Goal: Task Accomplishment & Management: Complete application form

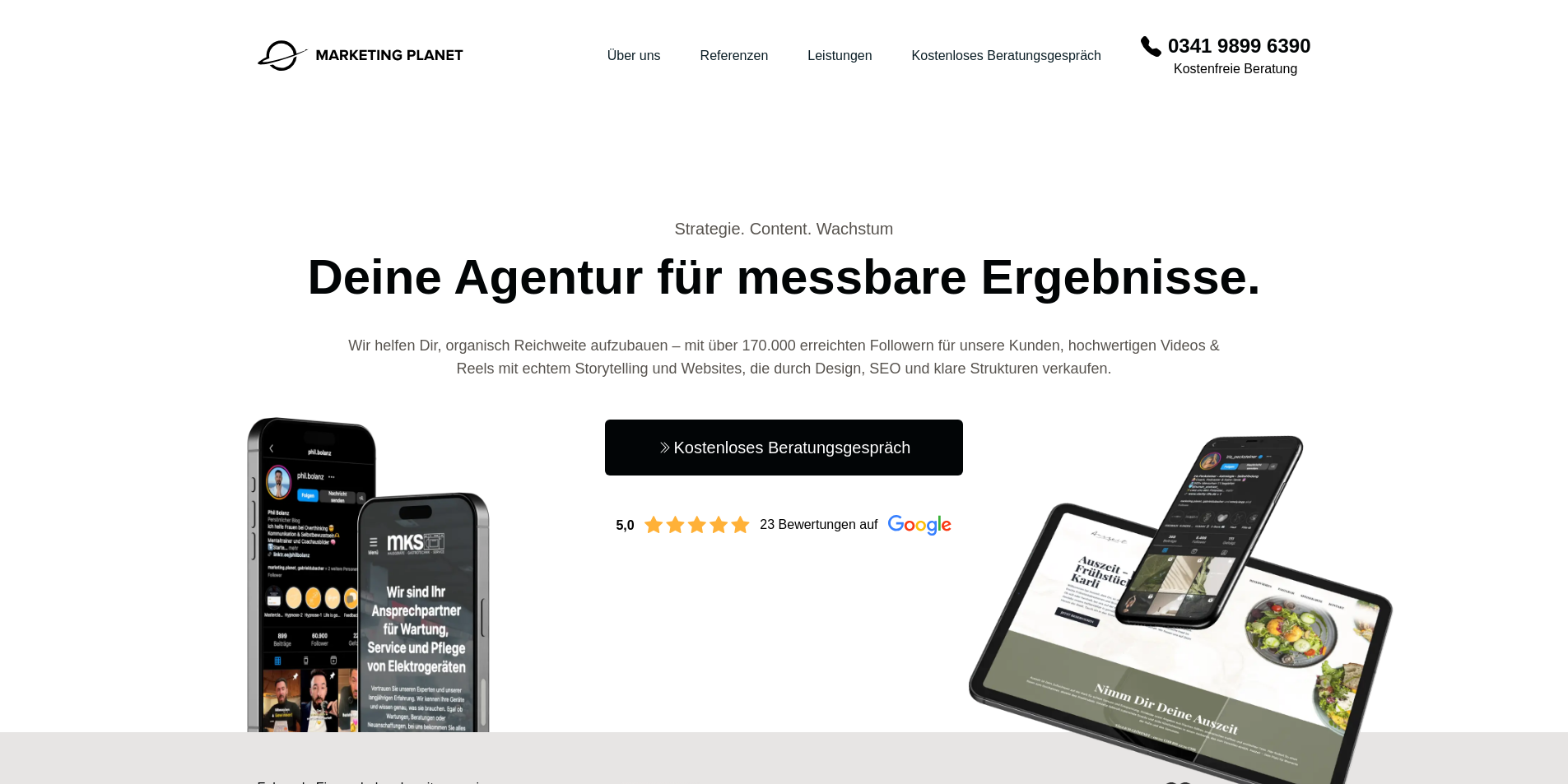
scroll to position [1070, 0]
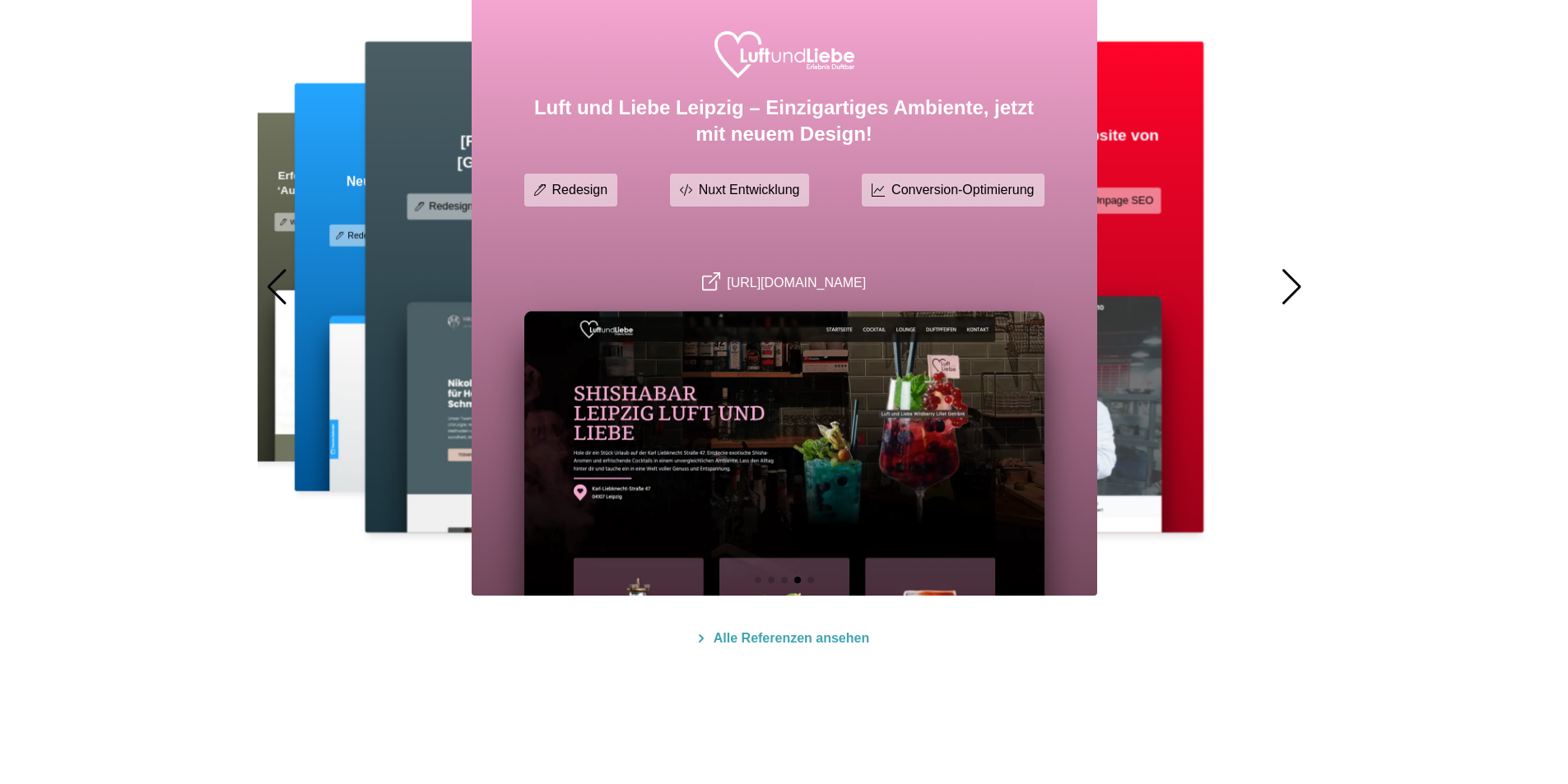
click at [1298, 280] on div at bounding box center [1292, 287] width 23 height 36
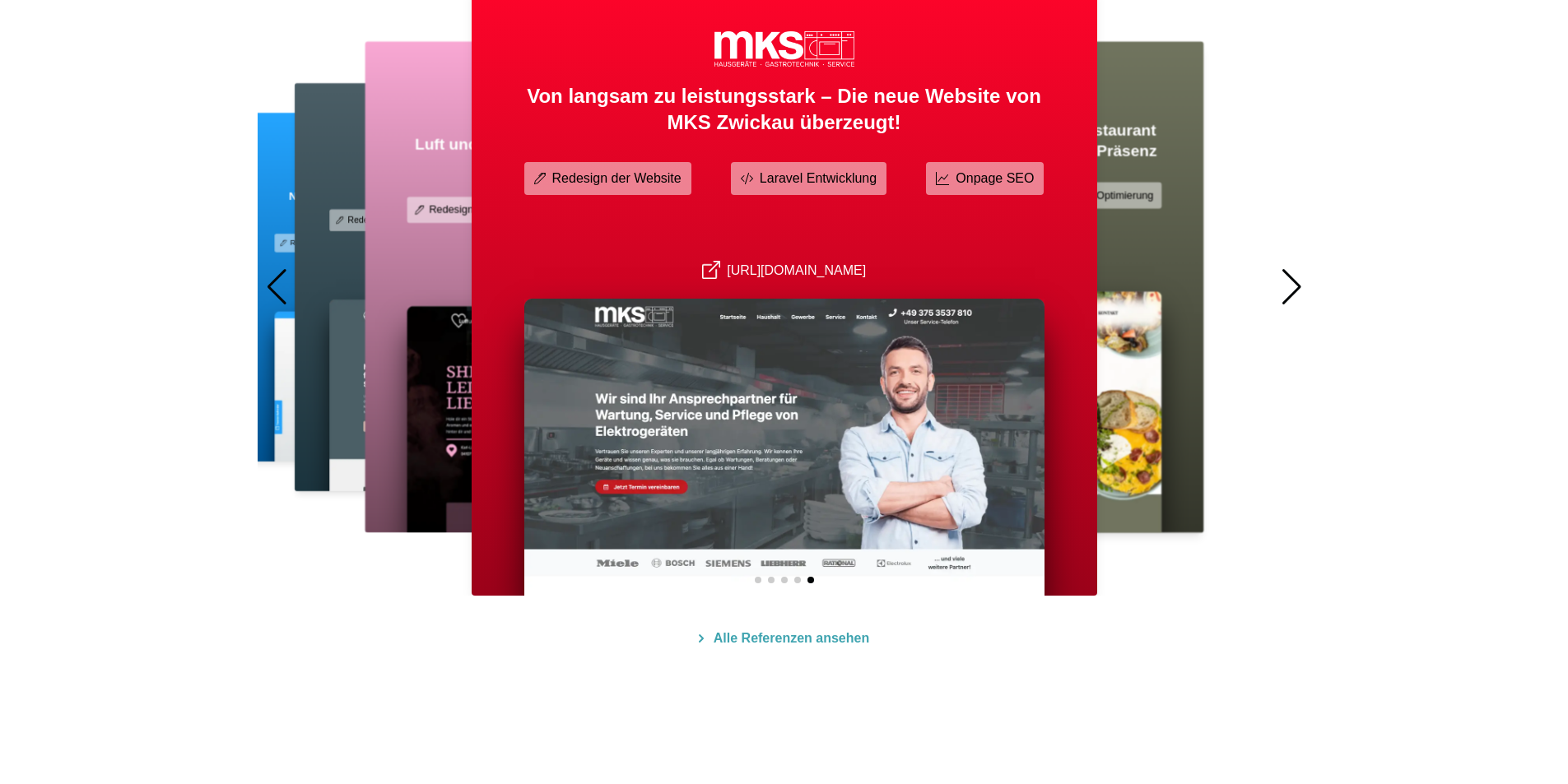
click at [1298, 280] on div at bounding box center [1292, 287] width 23 height 36
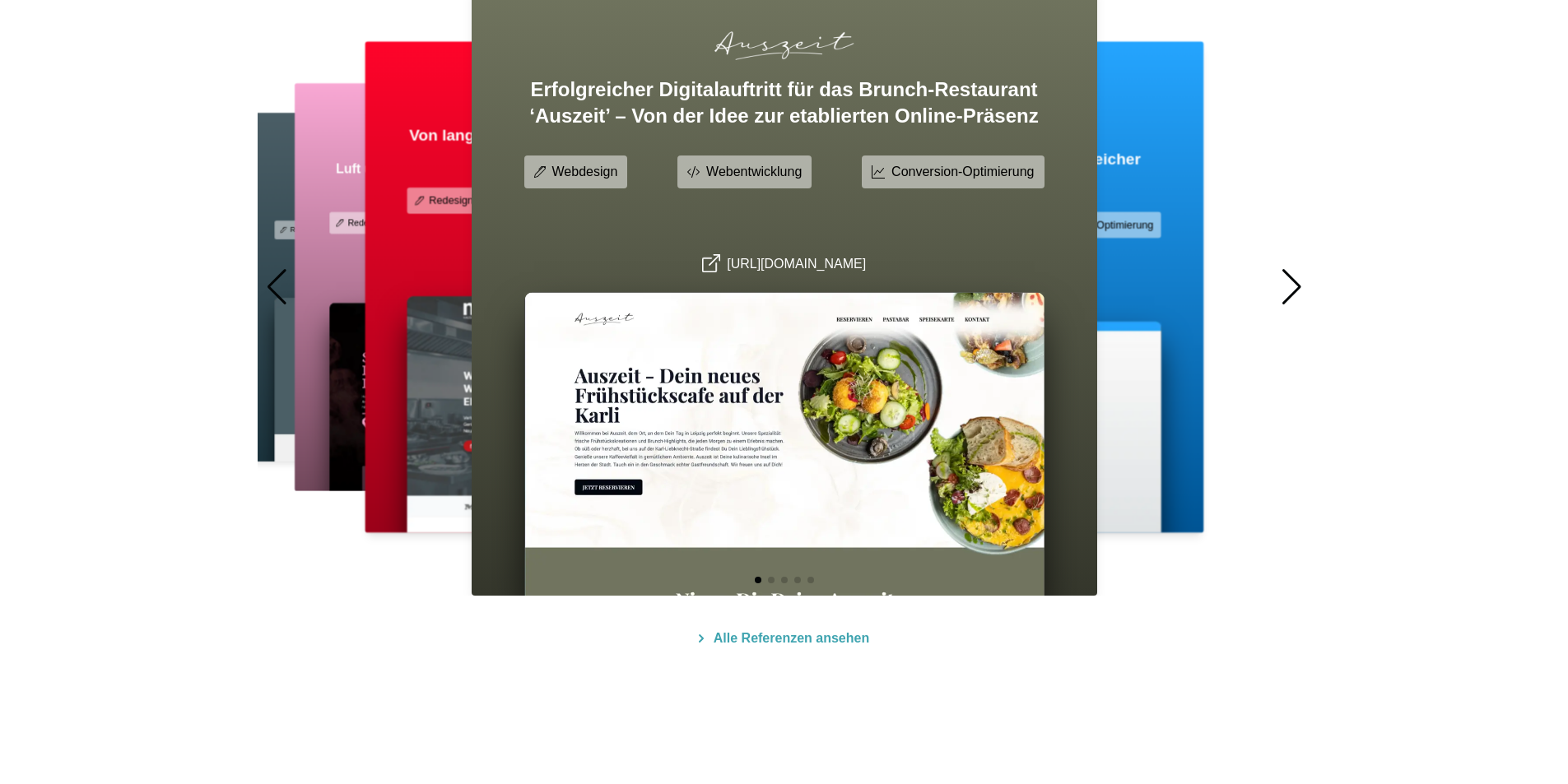
click at [1298, 280] on div at bounding box center [1292, 287] width 23 height 36
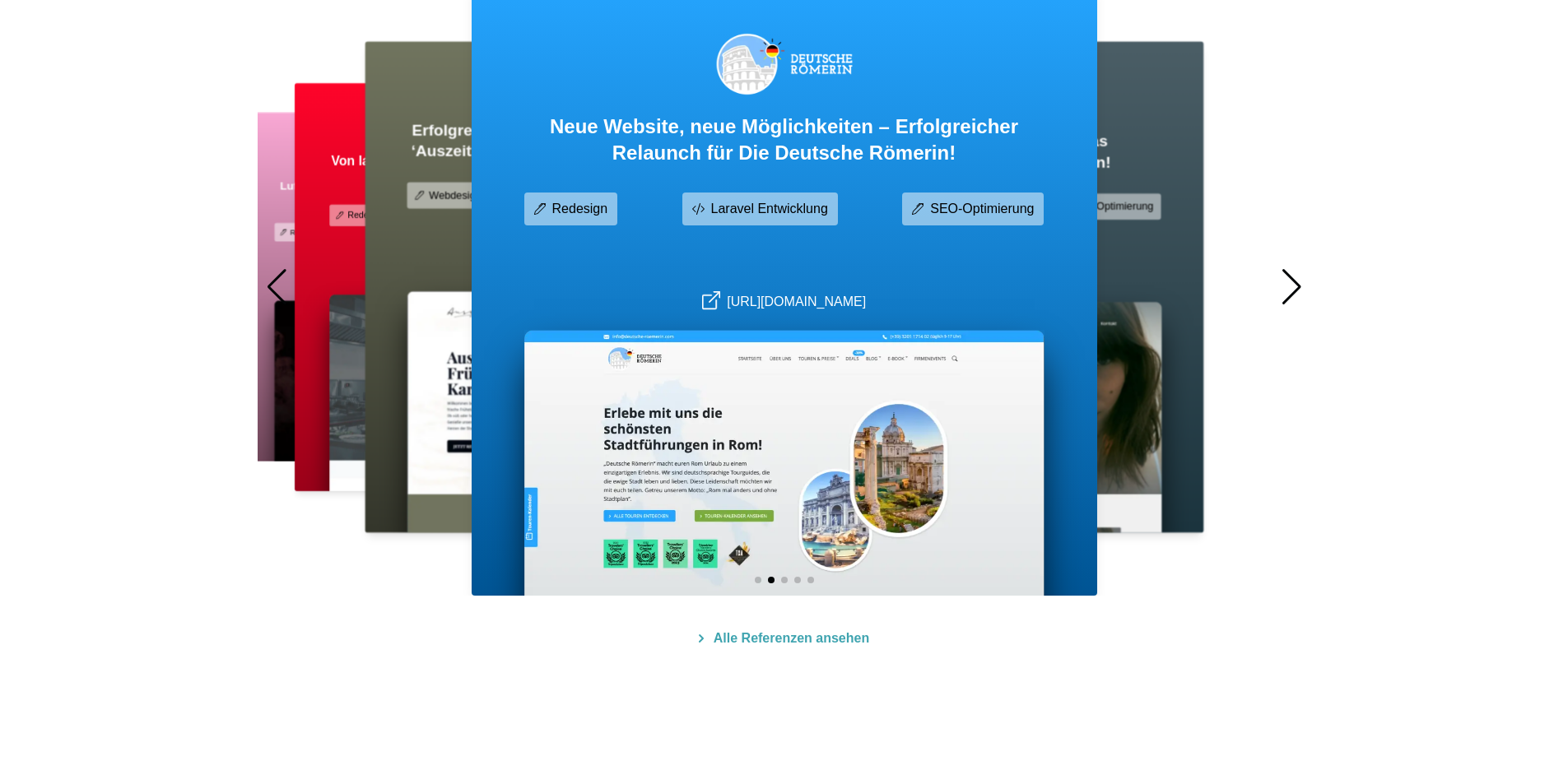
click at [1298, 280] on div at bounding box center [1292, 287] width 23 height 36
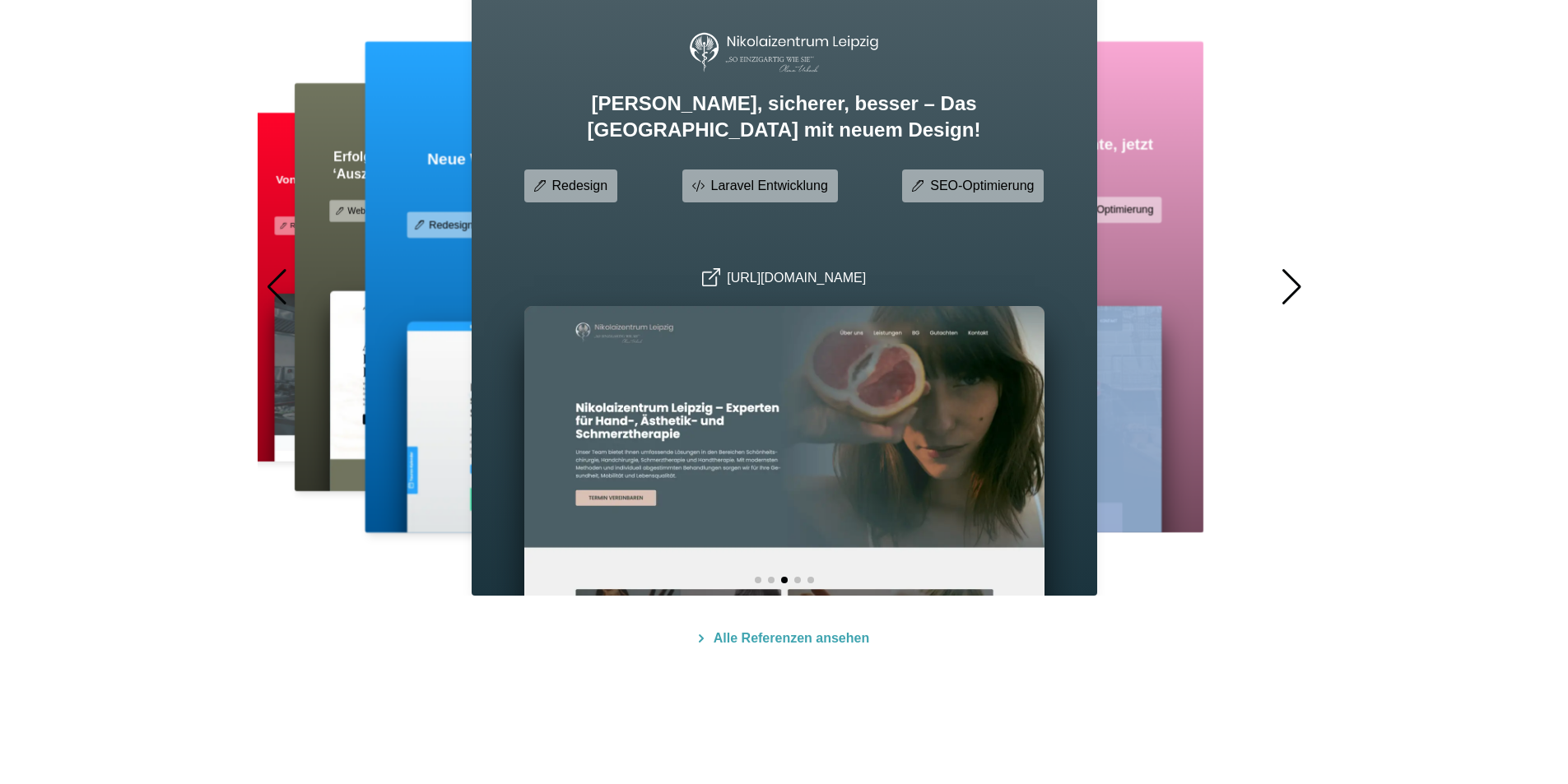
click at [1298, 280] on div at bounding box center [1292, 287] width 23 height 36
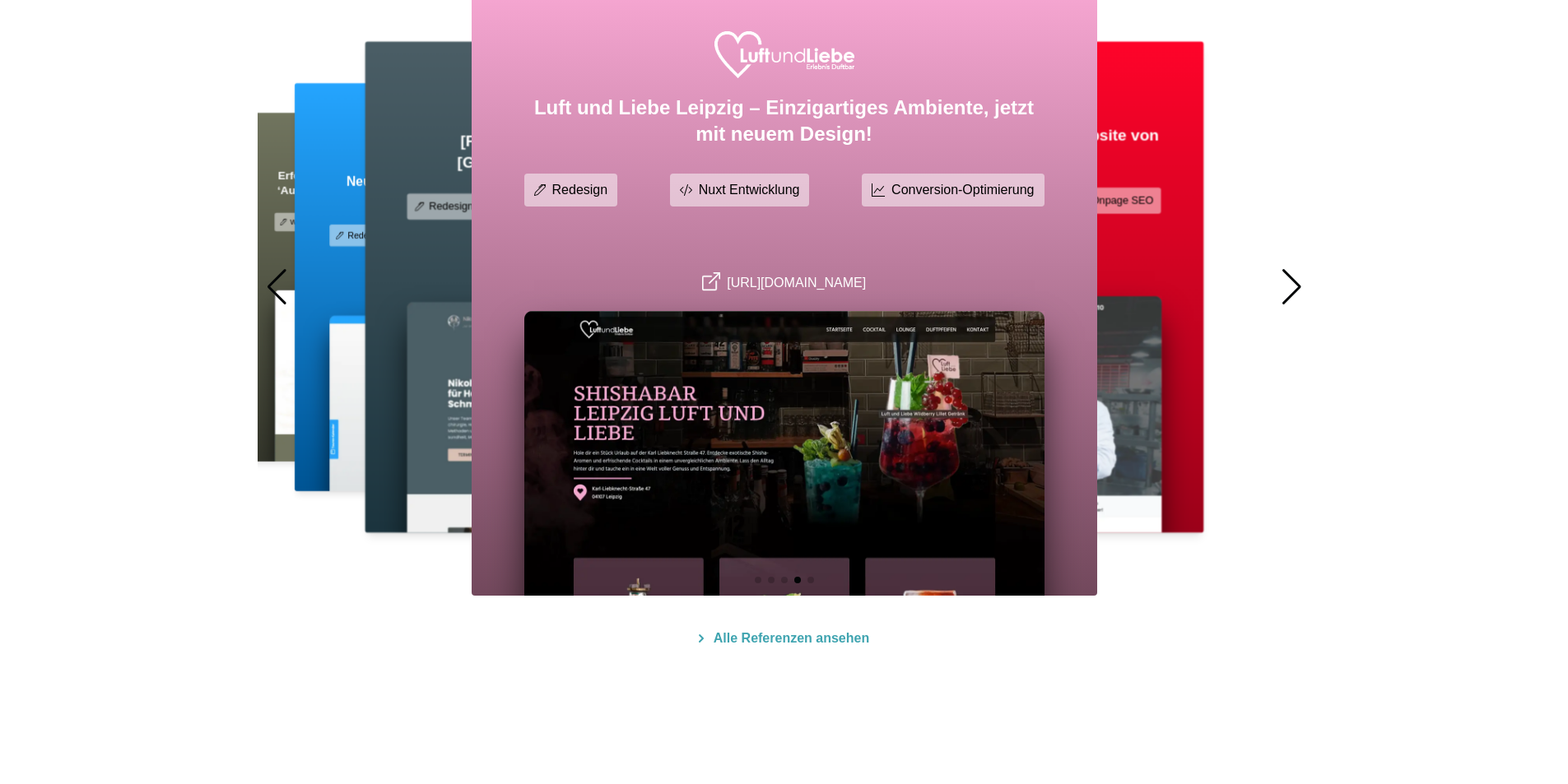
click at [1298, 280] on div at bounding box center [1292, 287] width 23 height 36
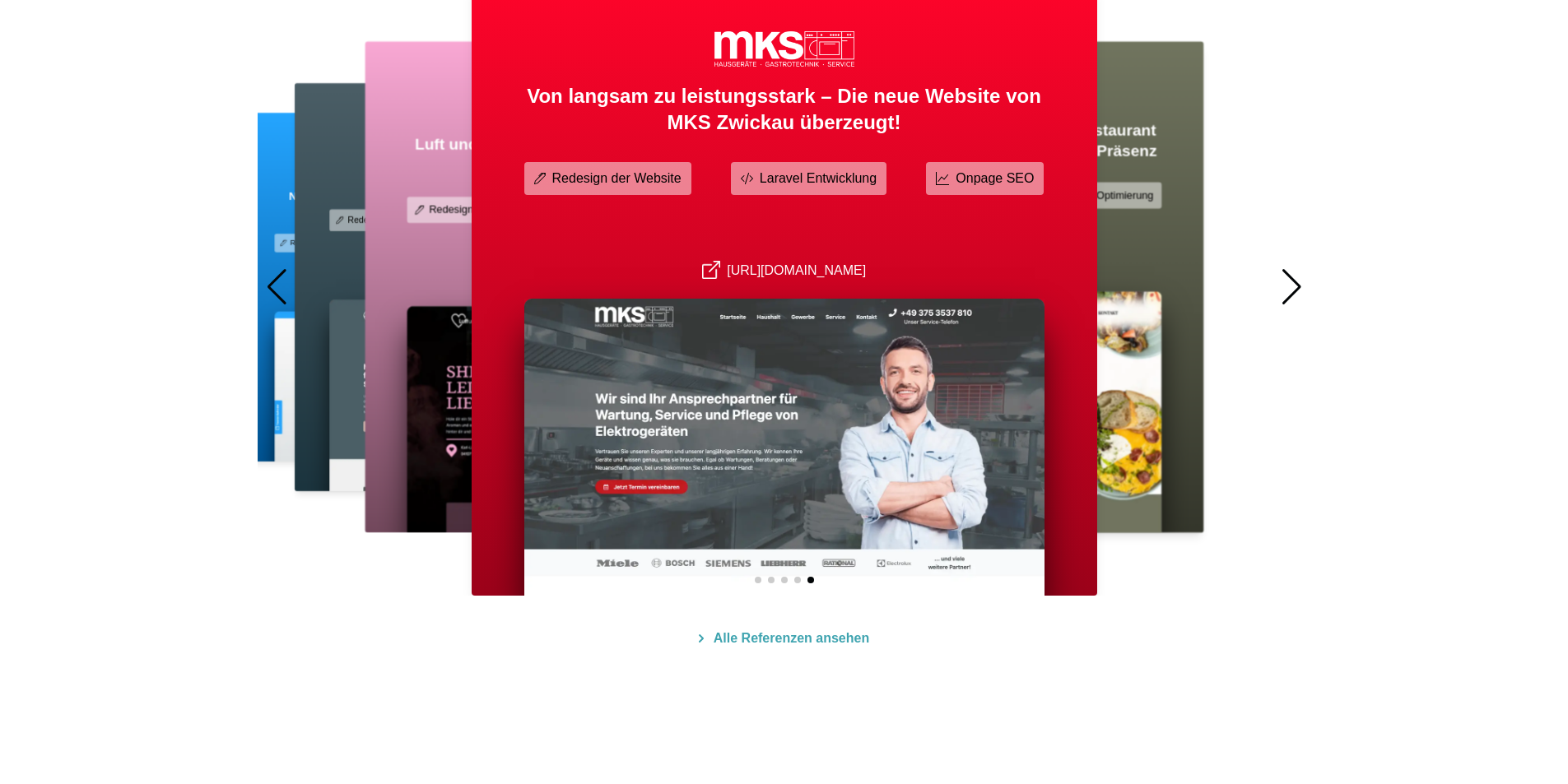
click at [1298, 280] on div at bounding box center [1292, 287] width 23 height 36
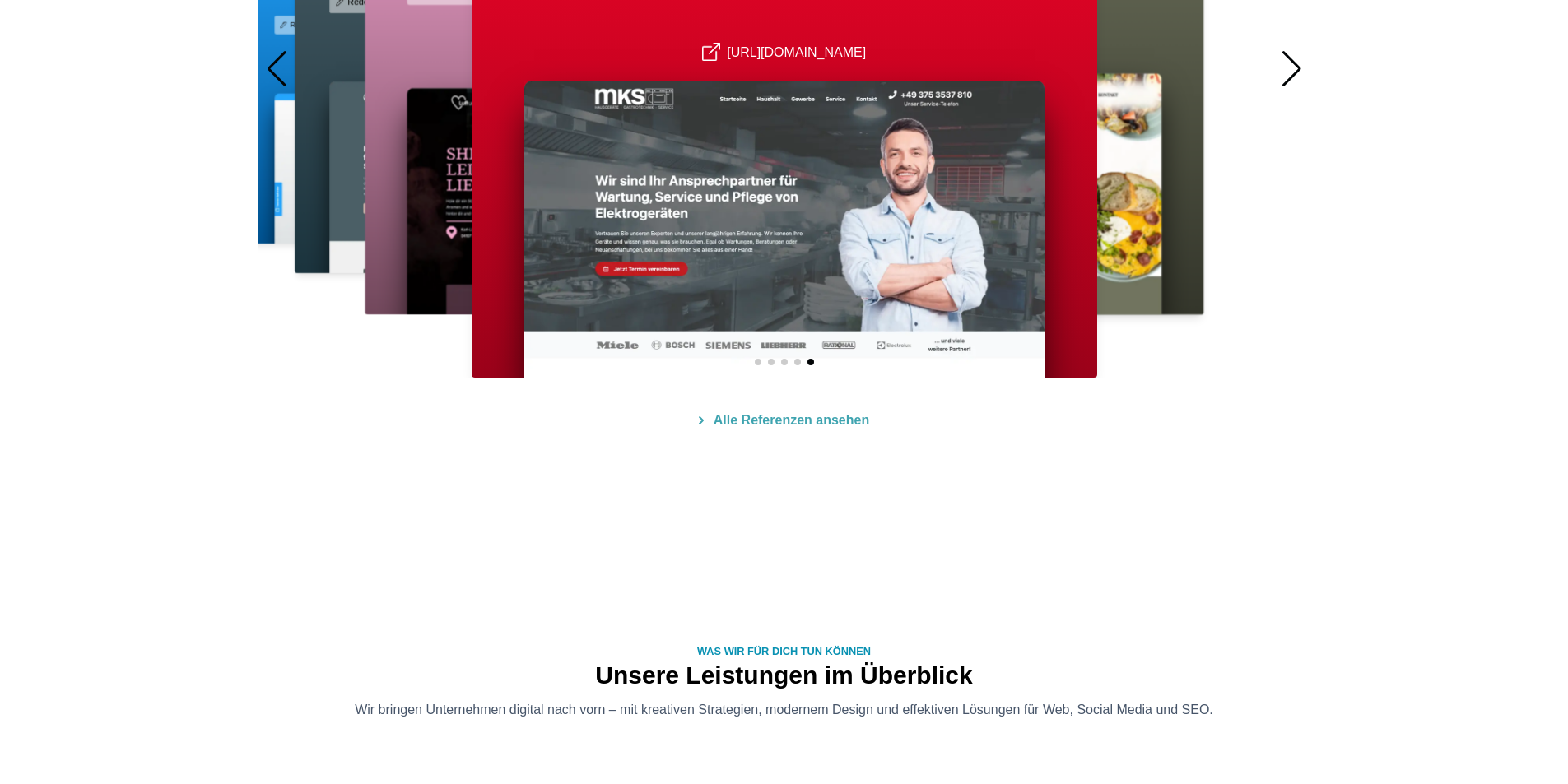
scroll to position [0, 0]
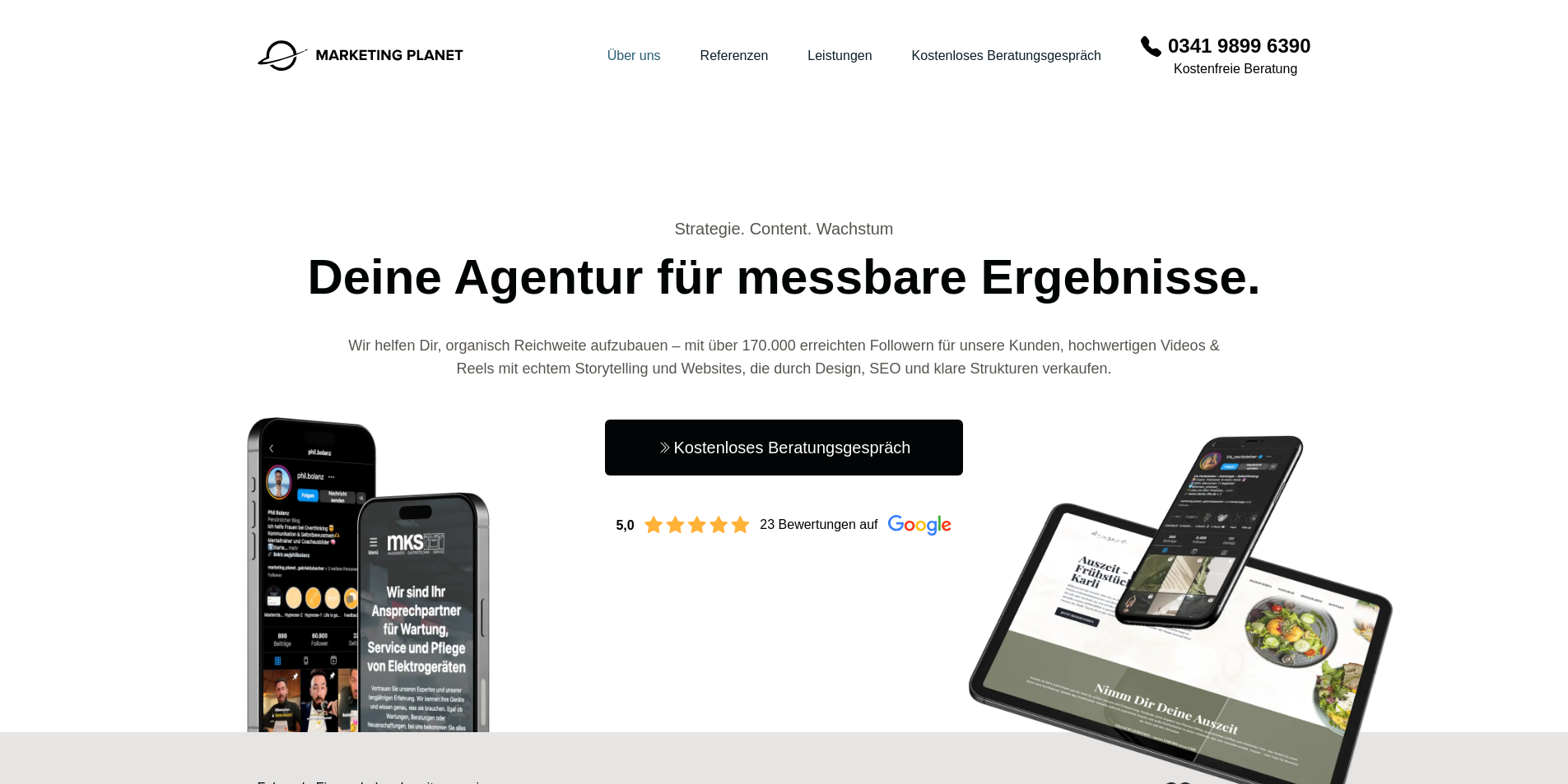
click at [611, 58] on link "Über uns" at bounding box center [634, 55] width 53 height 14
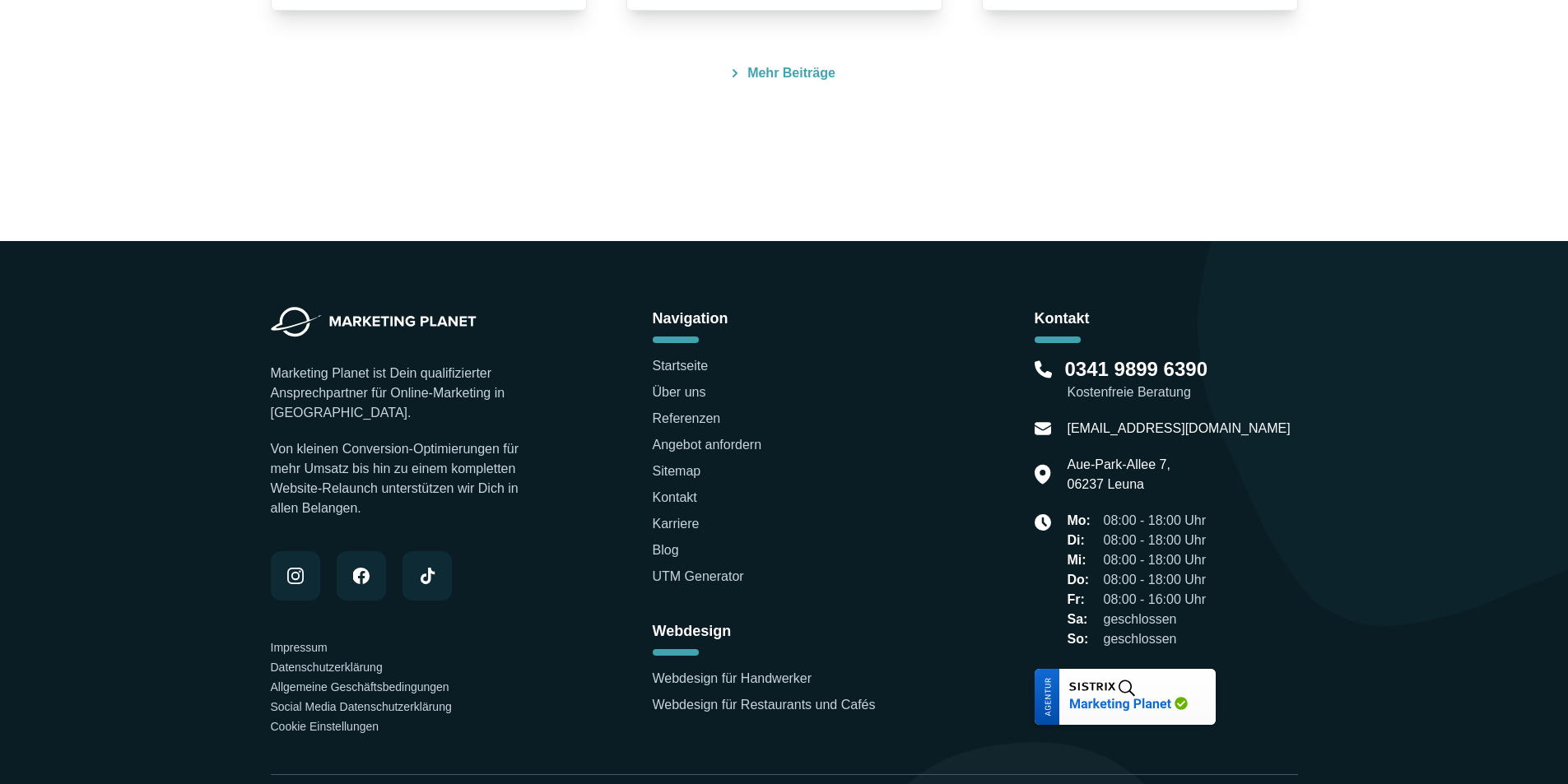
scroll to position [5227, 0]
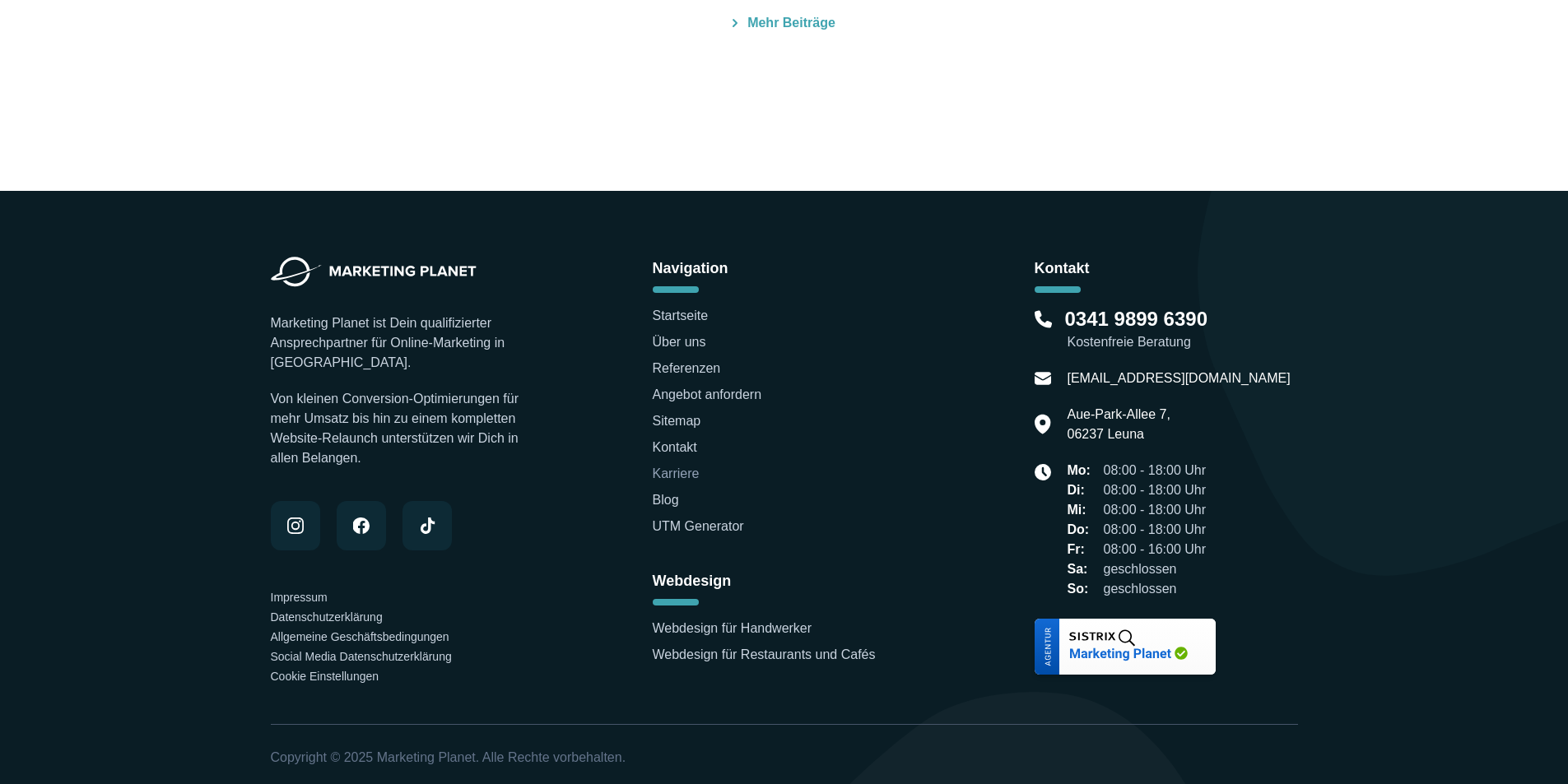
click at [667, 474] on link "Karriere" at bounding box center [677, 473] width 47 height 14
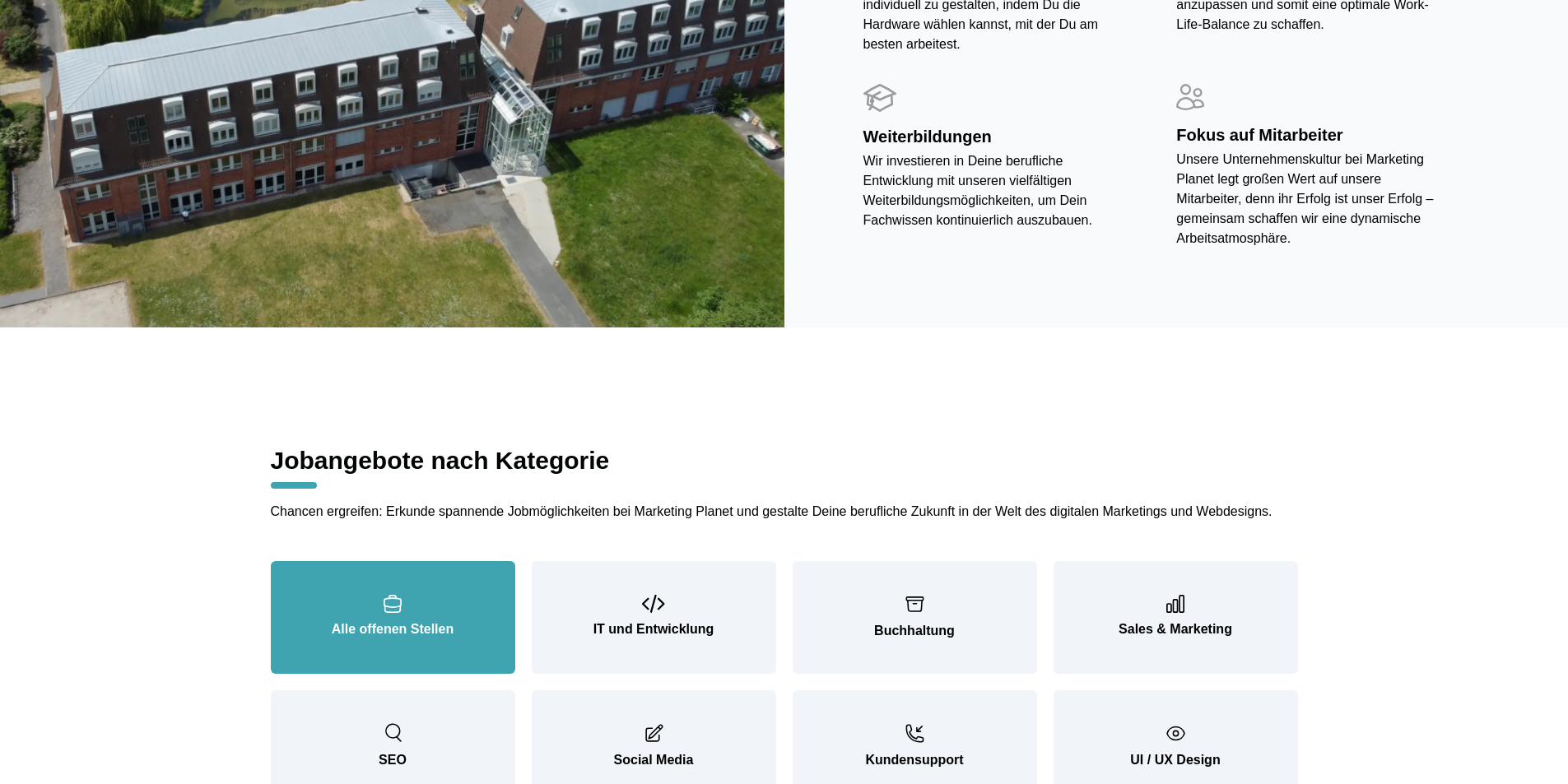
scroll to position [1564, 0]
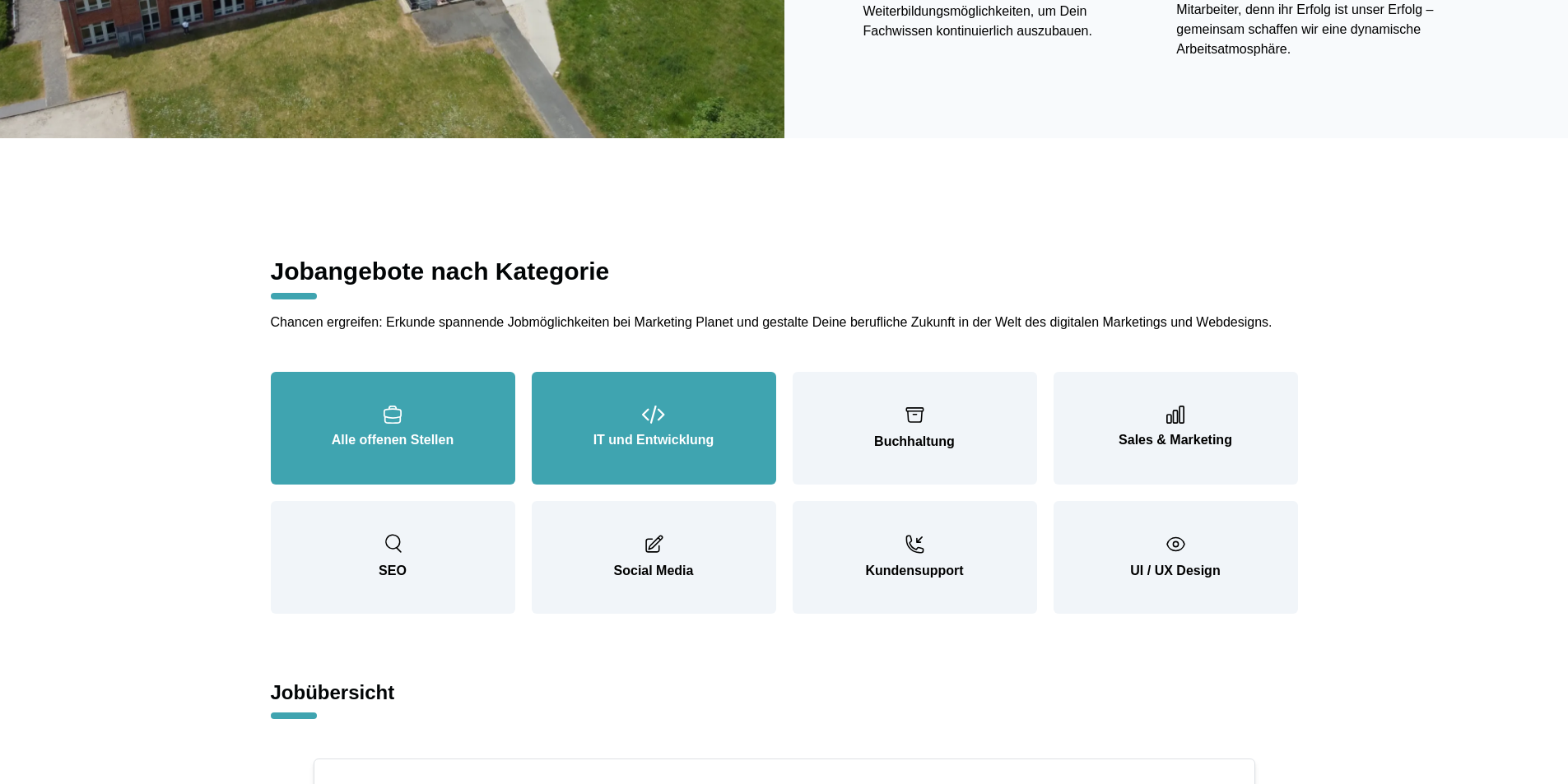
click at [613, 405] on button "IT und Entwicklung" at bounding box center [654, 428] width 245 height 113
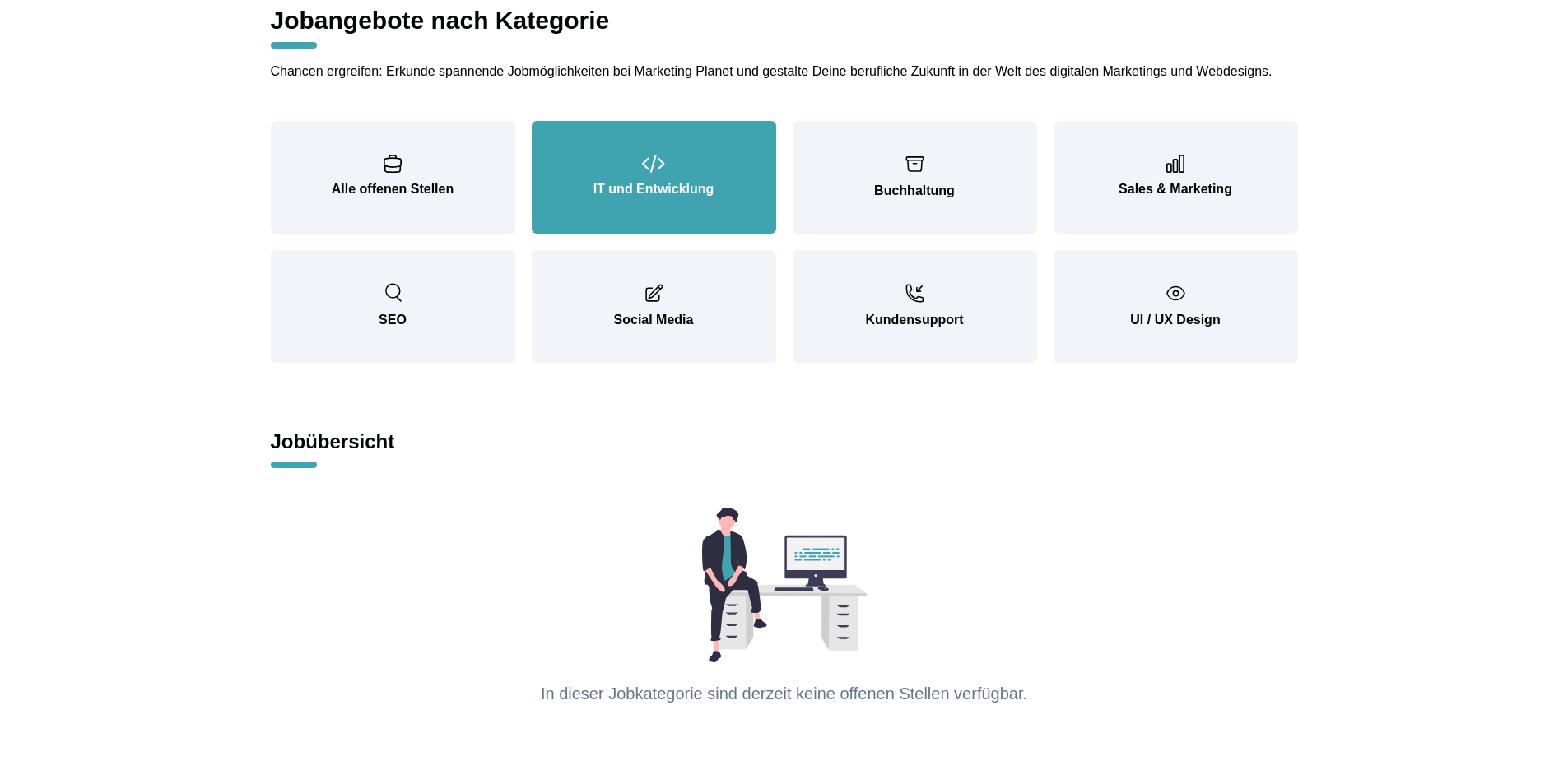
scroll to position [1811, 0]
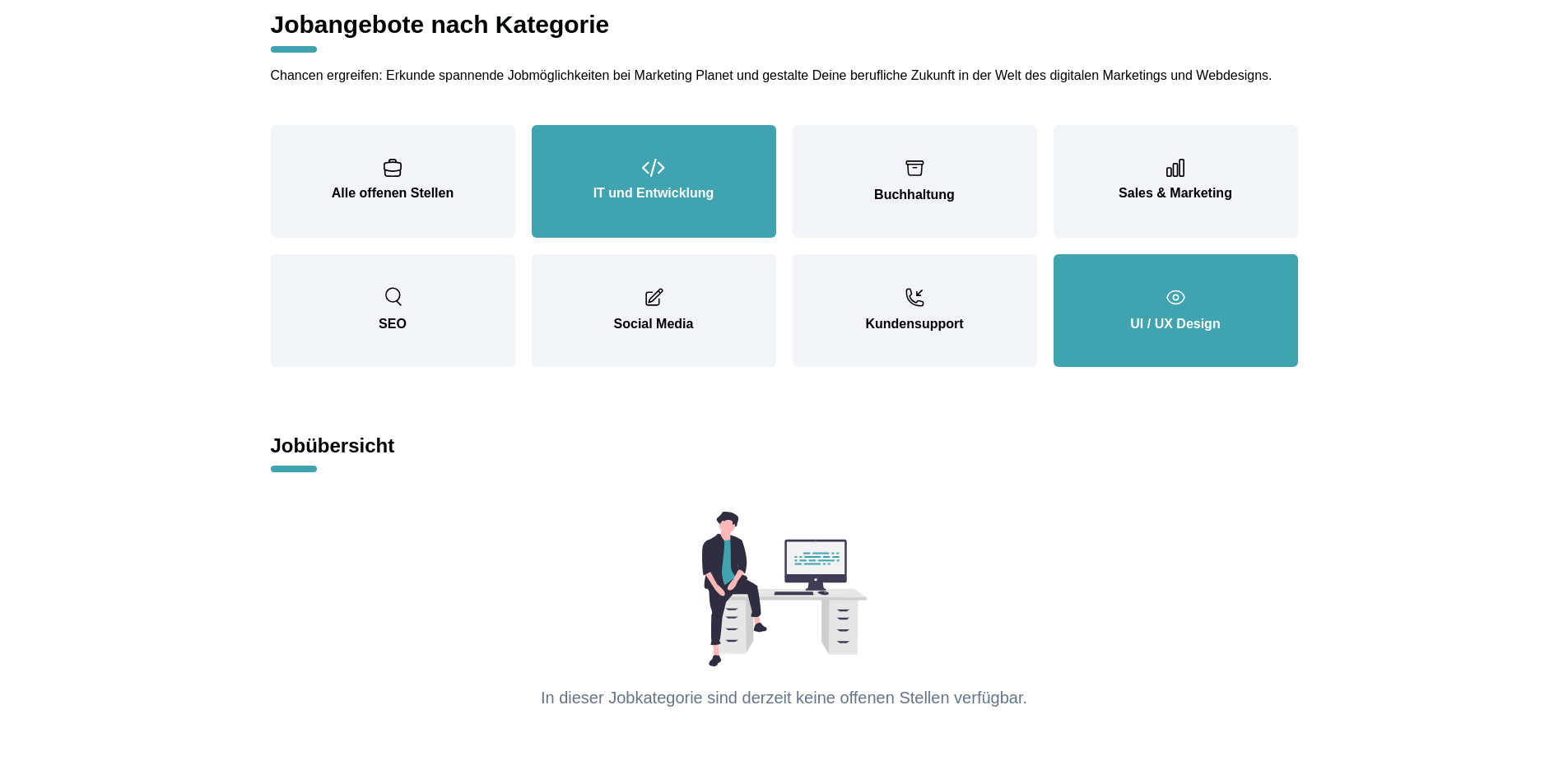
click at [1163, 315] on p "UI / UX Design" at bounding box center [1176, 325] width 179 height 20
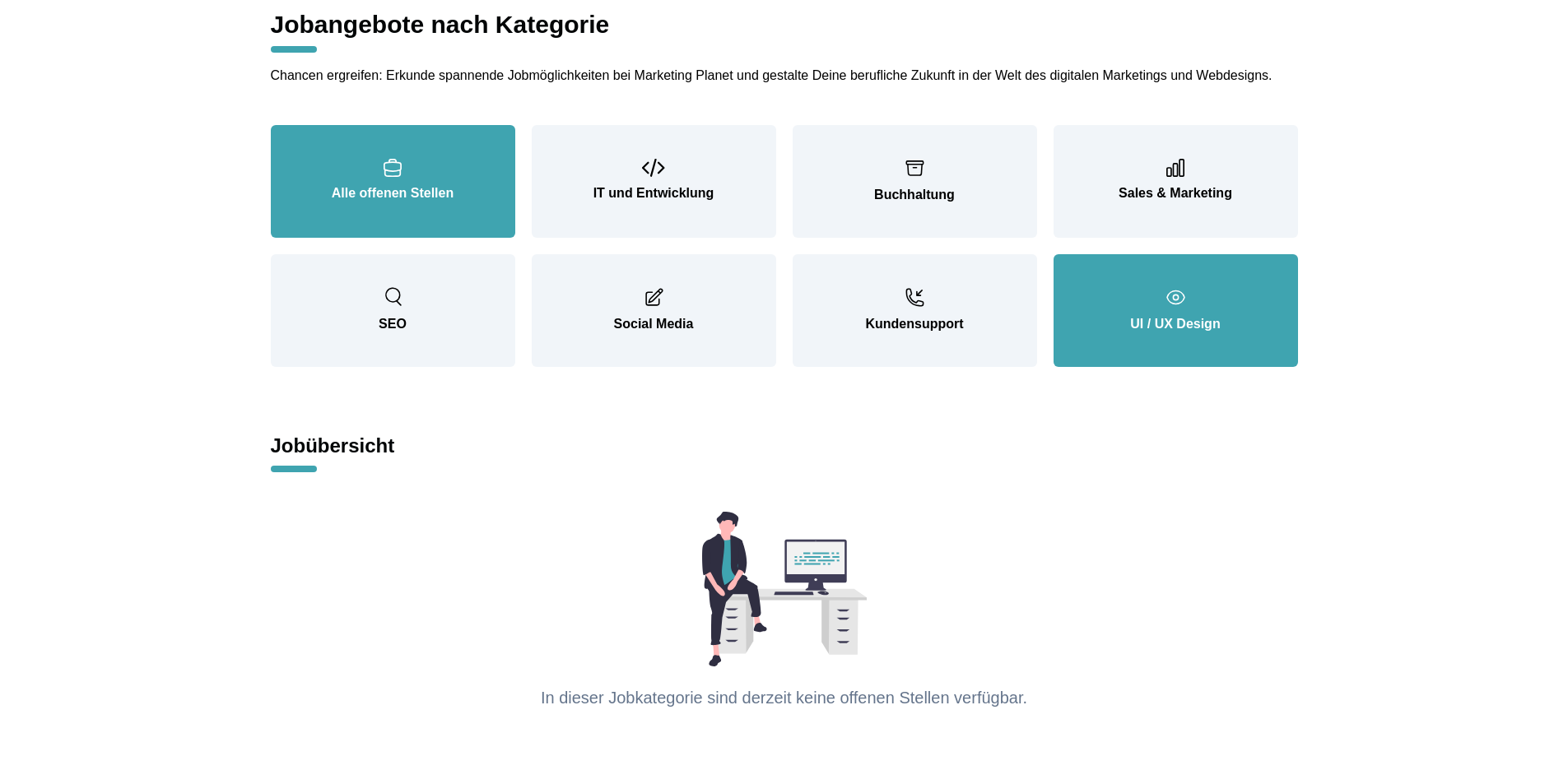
click at [454, 184] on p "Alle offenen Stellen" at bounding box center [393, 194] width 179 height 20
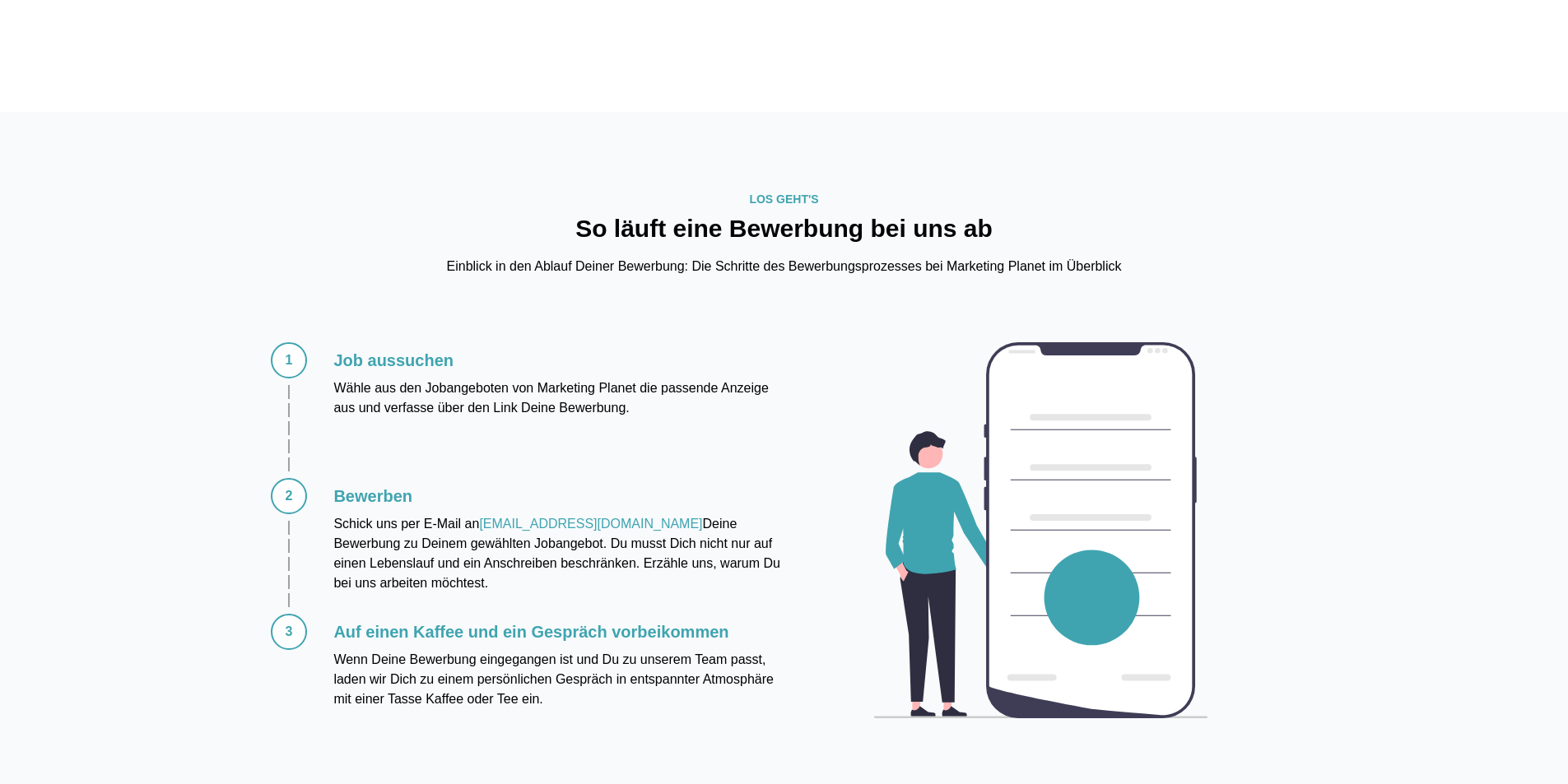
scroll to position [3149, 0]
